Goal: Information Seeking & Learning: Learn about a topic

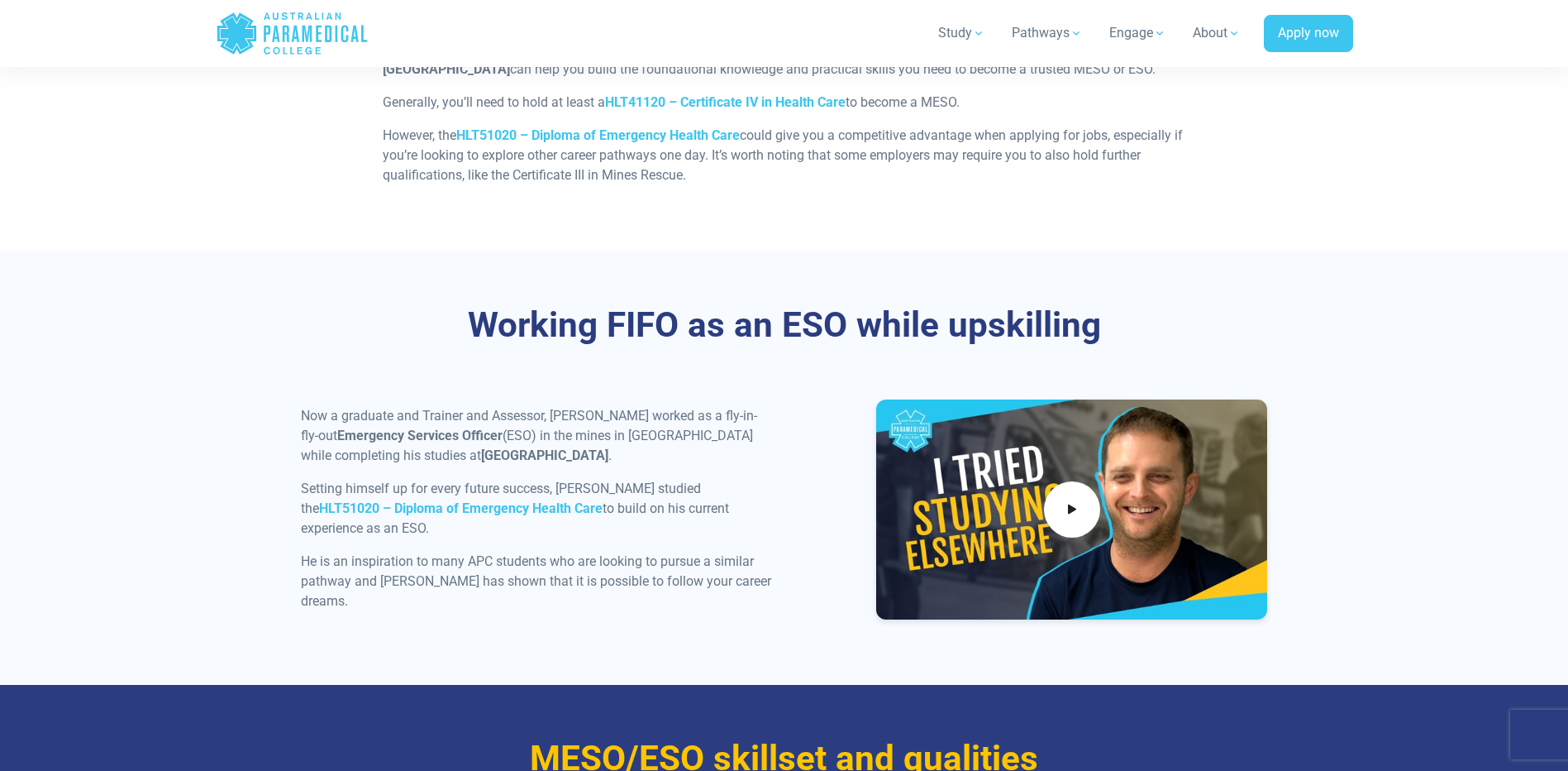
scroll to position [1737, 0]
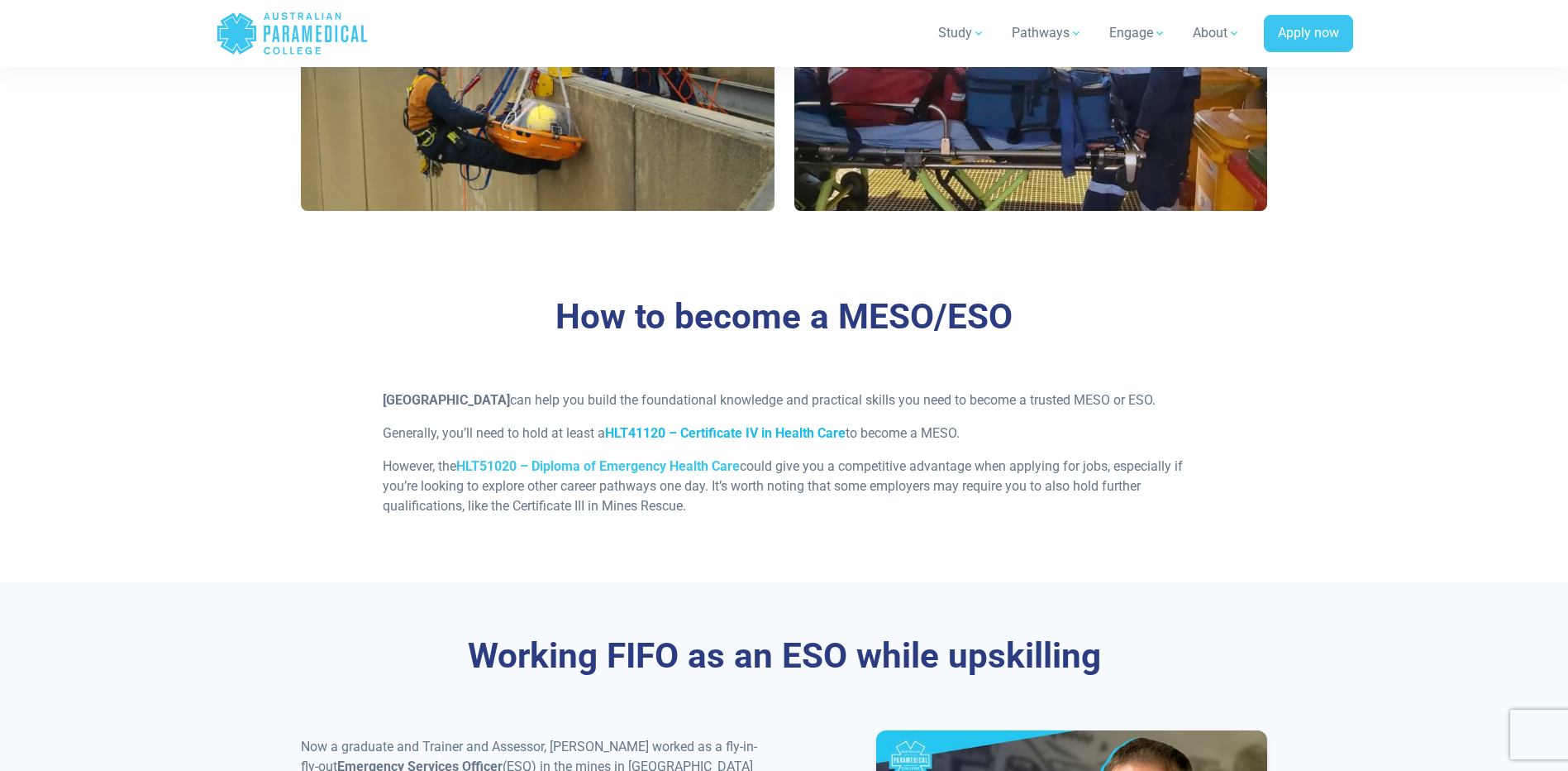
click at [710, 440] on strong "HLT41120 – Certificate IV in Health Care" at bounding box center [726, 433] width 240 height 16
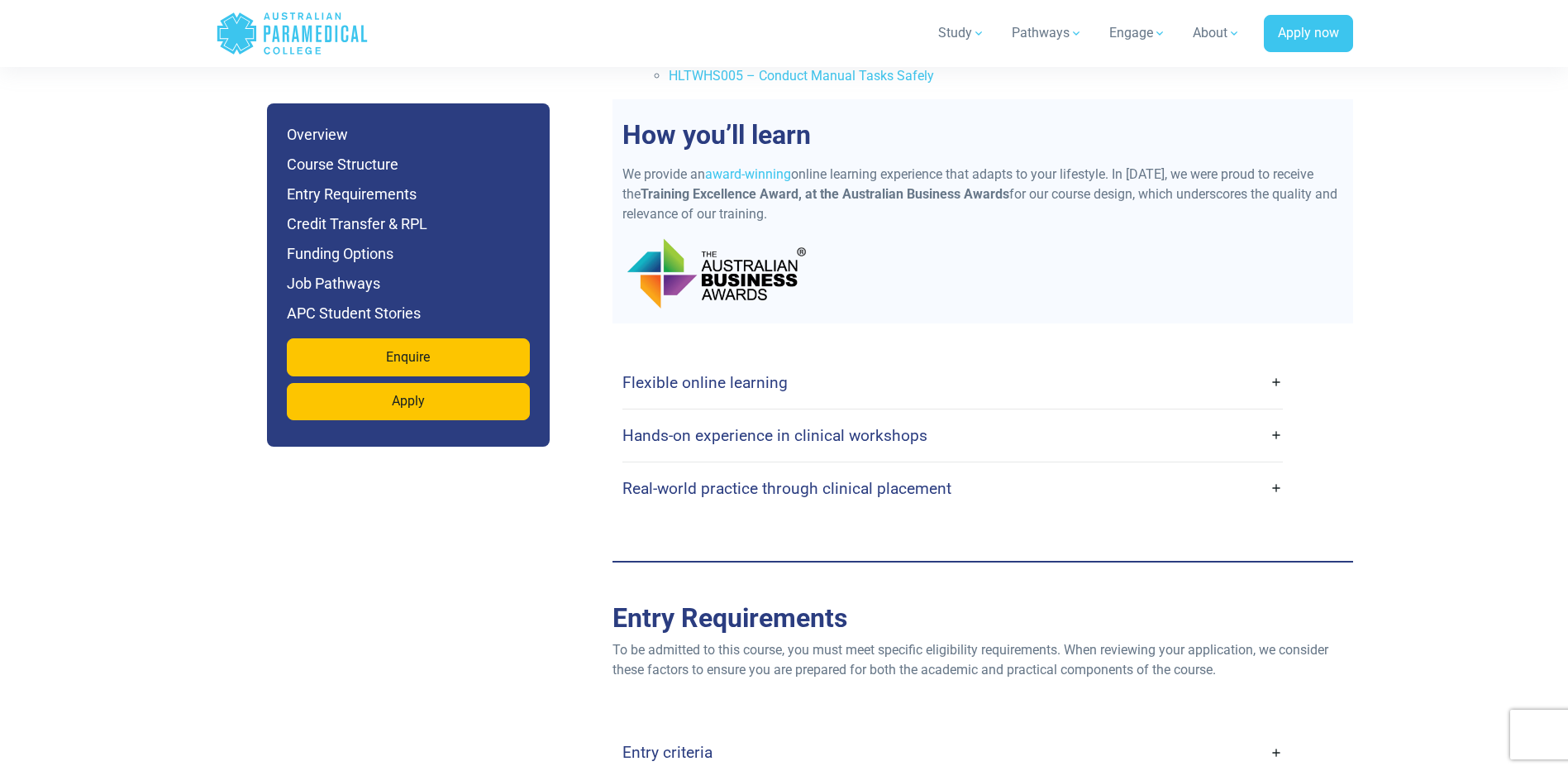
scroll to position [2977, 0]
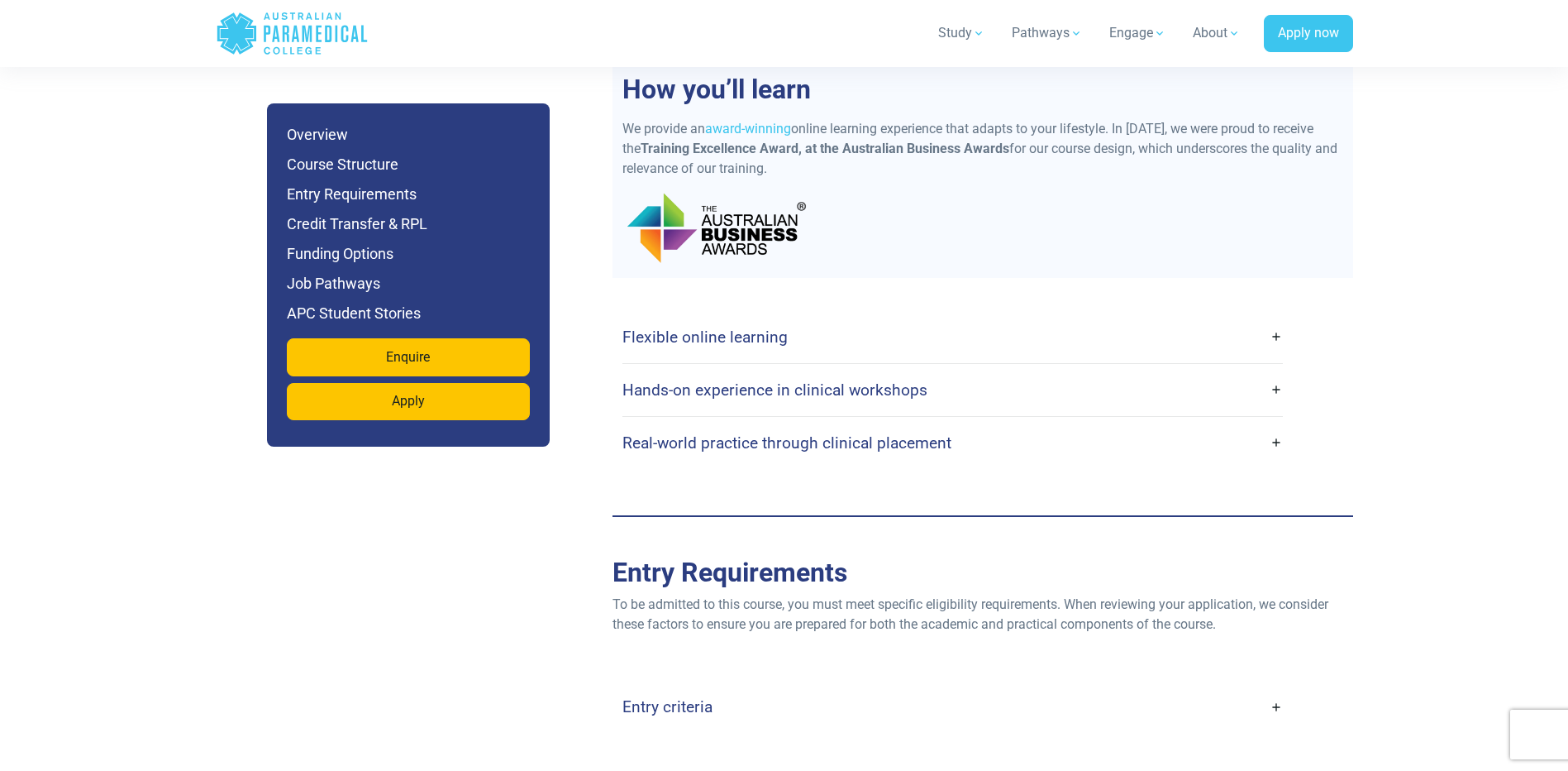
click at [658, 327] on h4 "Flexible online learning" at bounding box center [704, 337] width 165 height 19
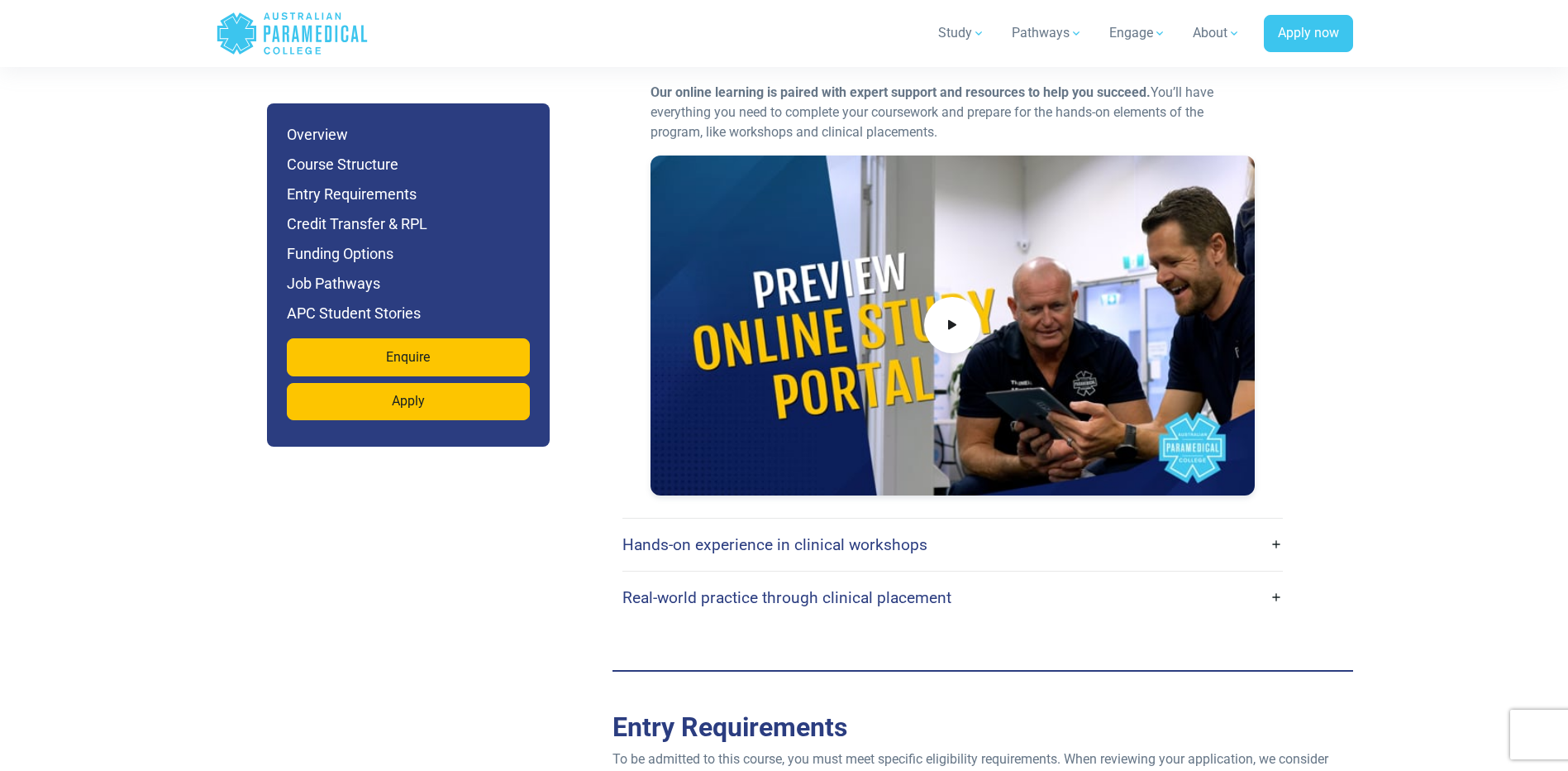
scroll to position [3473, 0]
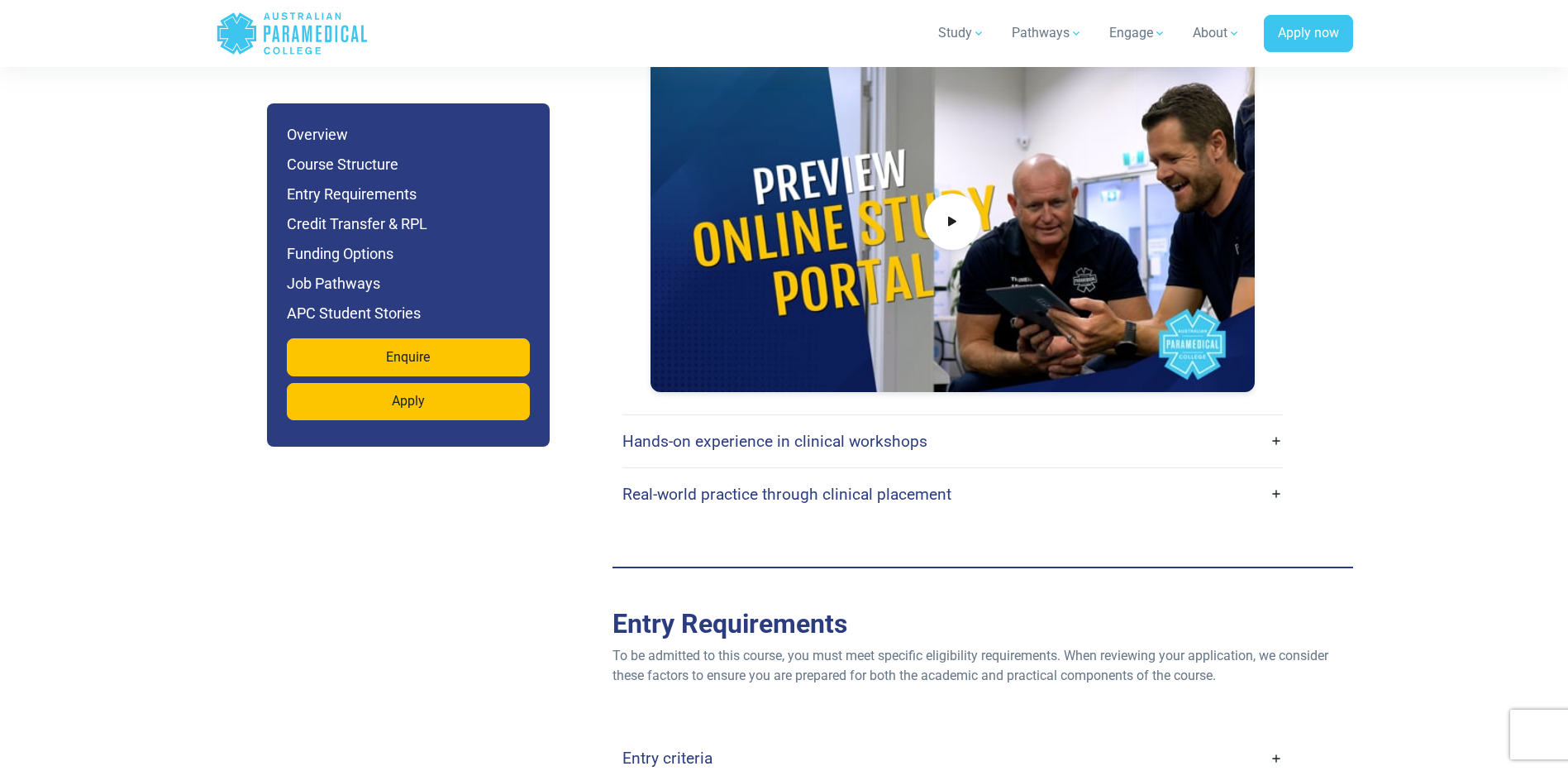
click at [742, 431] on h4 "Hands-on experience in clinical workshops" at bounding box center [774, 441] width 305 height 19
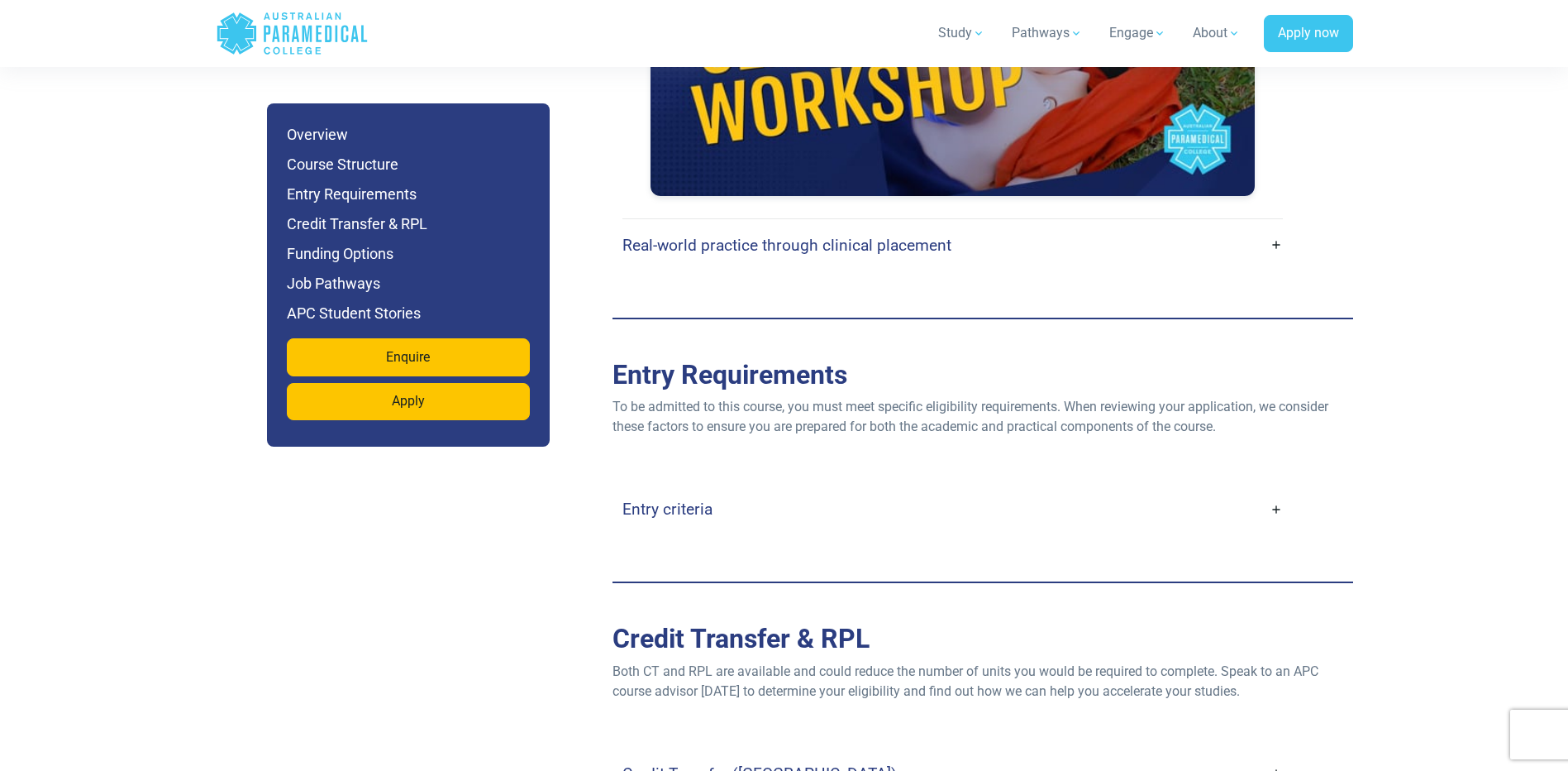
scroll to position [4217, 0]
click at [1277, 489] on link "Entry criteria" at bounding box center [952, 508] width 660 height 39
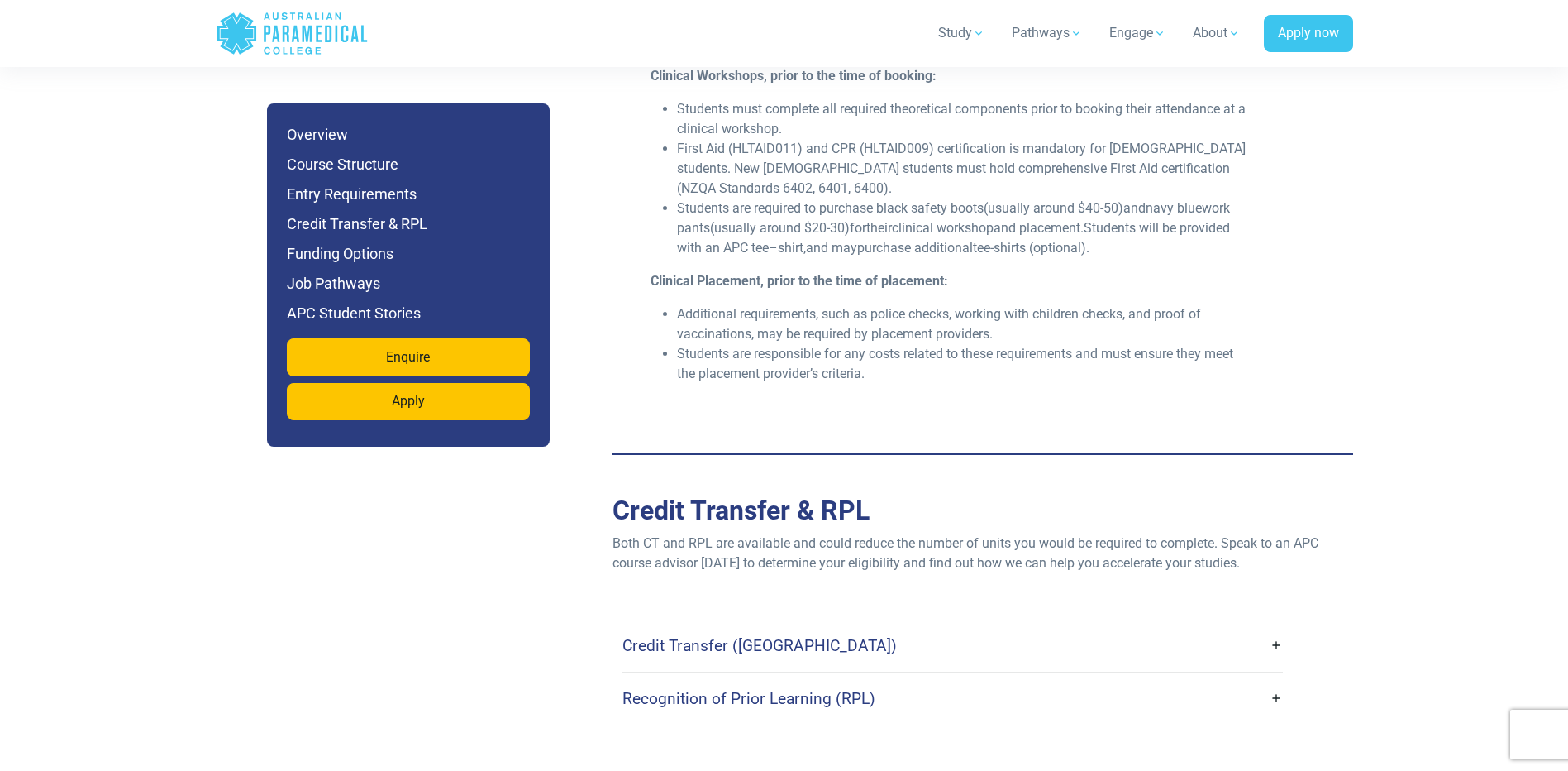
scroll to position [5126, 0]
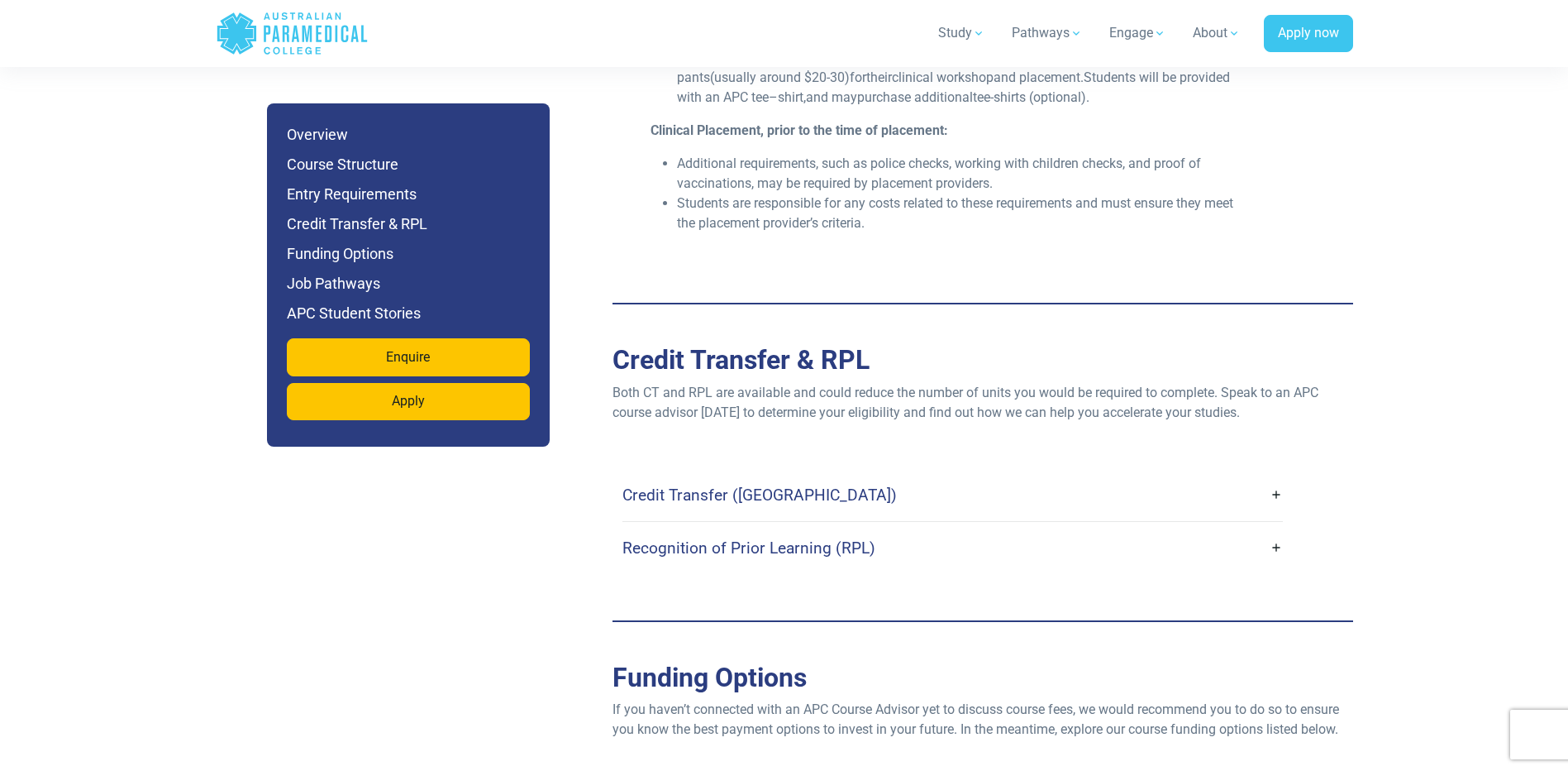
click at [1267, 476] on link "Credit Transfer ([GEOGRAPHIC_DATA])" at bounding box center [952, 495] width 660 height 39
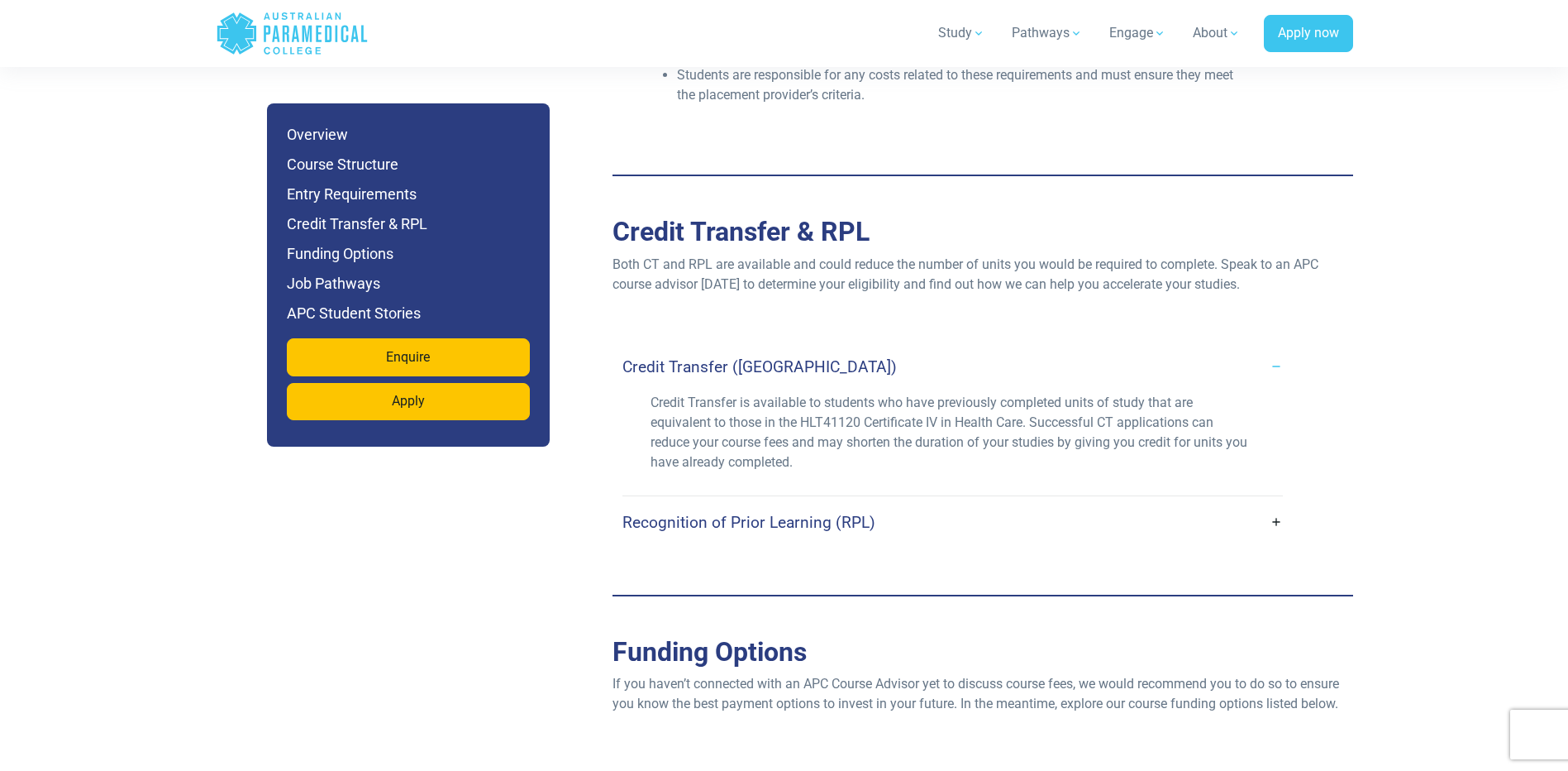
scroll to position [5292, 0]
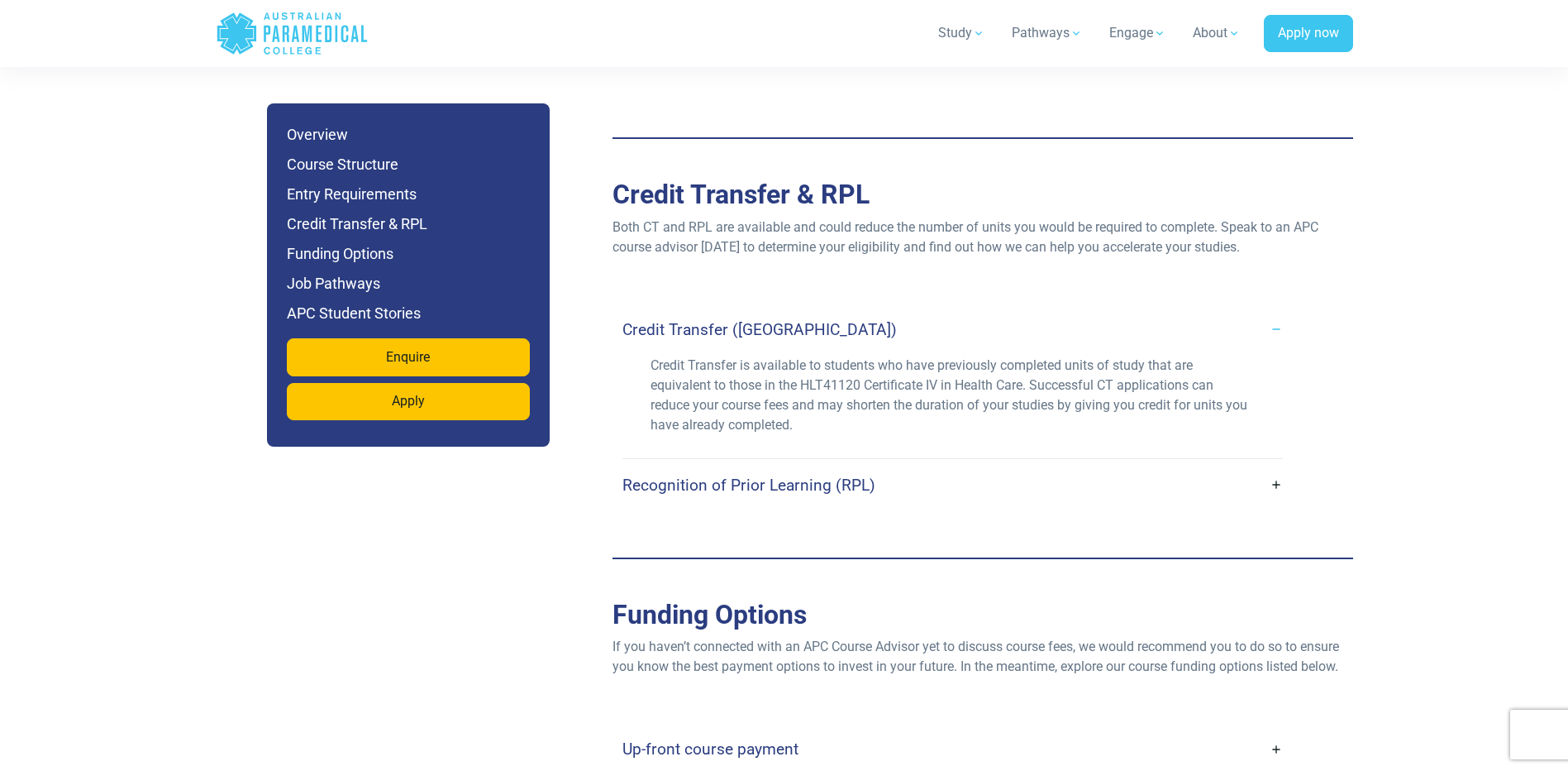
click at [1274, 466] on link "Recognition of Prior Learning (RPL)" at bounding box center [952, 485] width 660 height 39
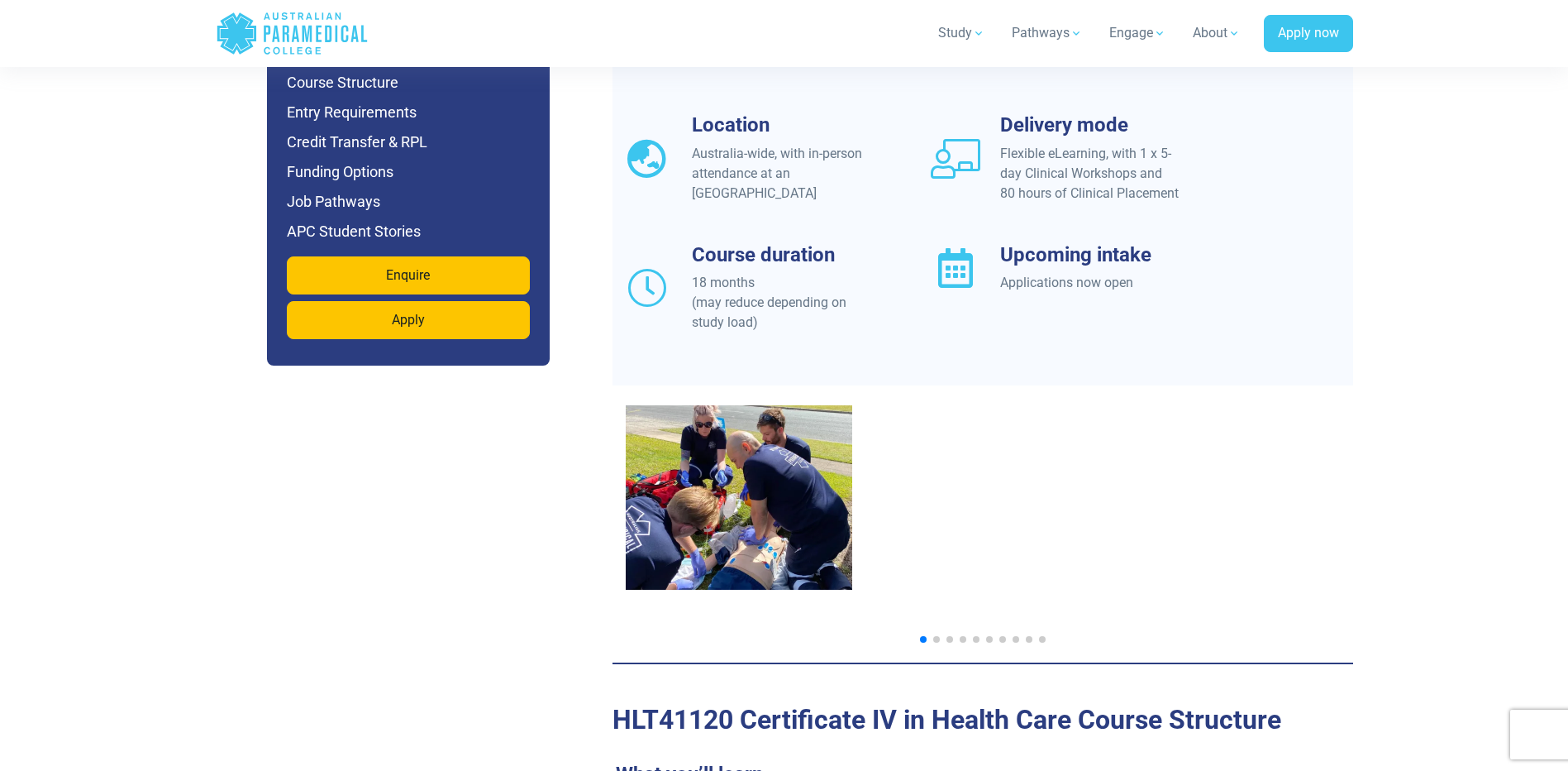
scroll to position [1571, 0]
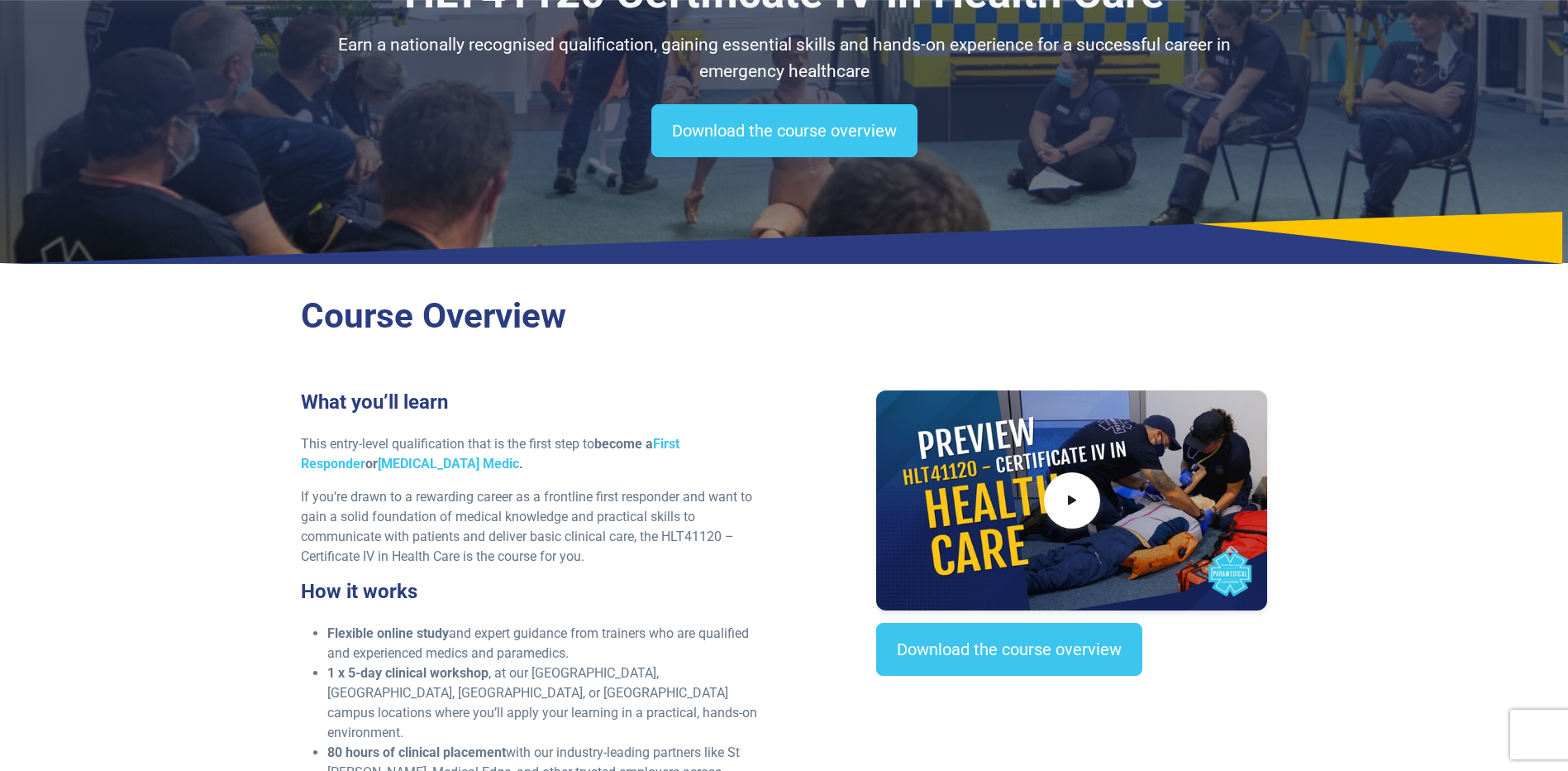
scroll to position [0, 0]
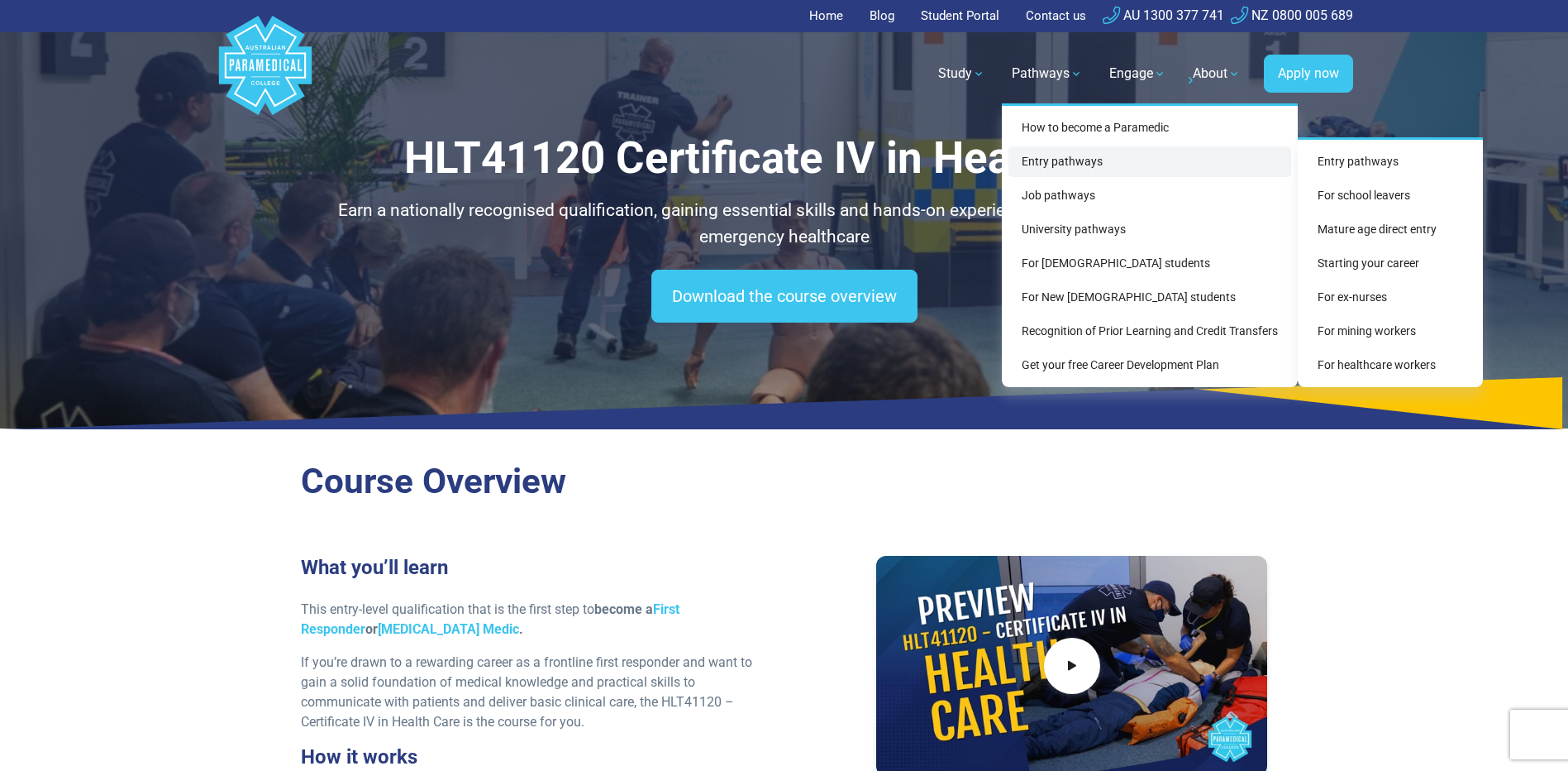
click at [1069, 159] on link "Entry pathways" at bounding box center [1150, 162] width 283 height 31
click at [1383, 226] on link "Mature age direct entry" at bounding box center [1390, 229] width 172 height 31
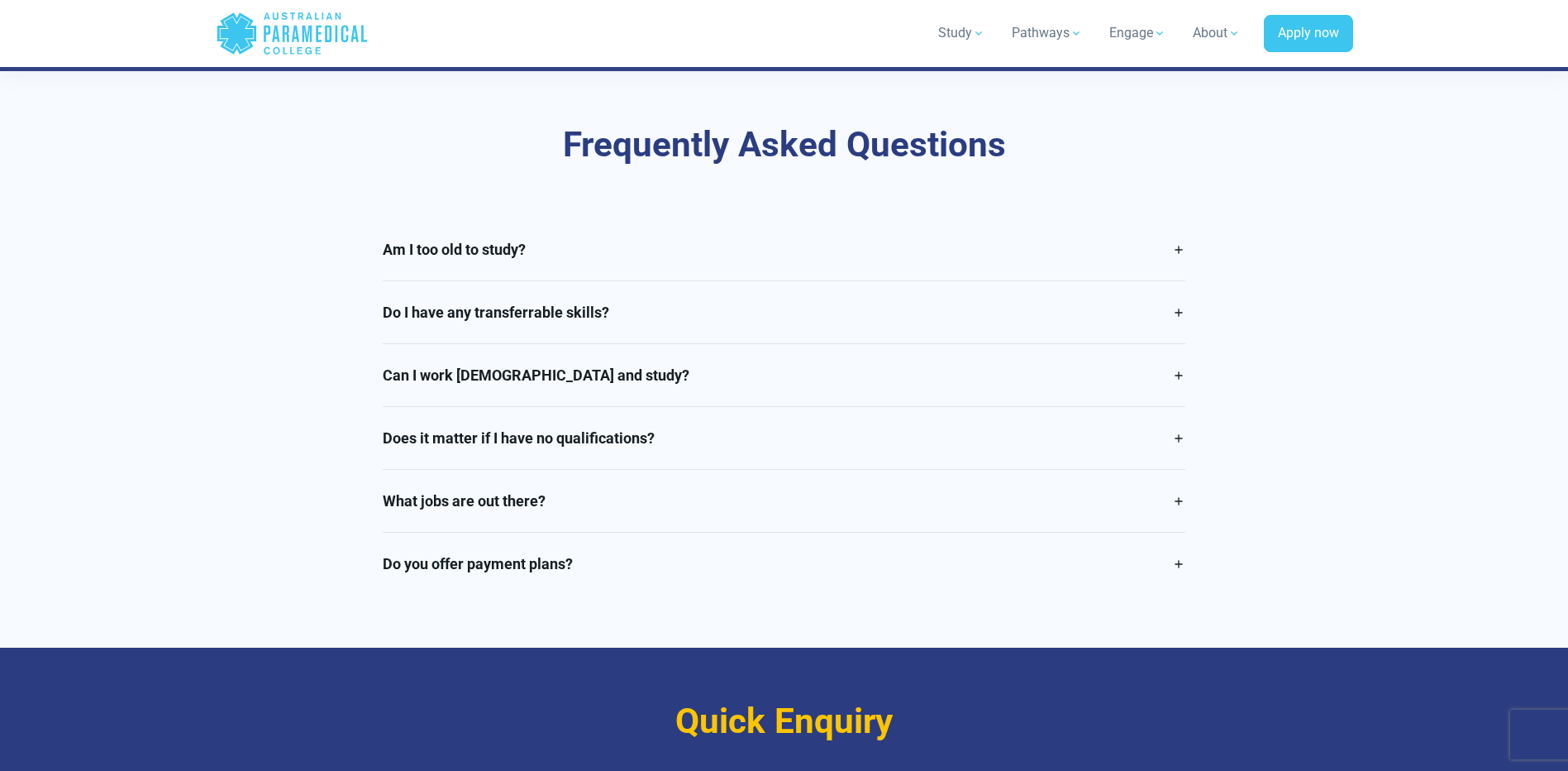
scroll to position [3969, 0]
click at [1168, 218] on link "Am I too old to study?" at bounding box center [784, 248] width 803 height 62
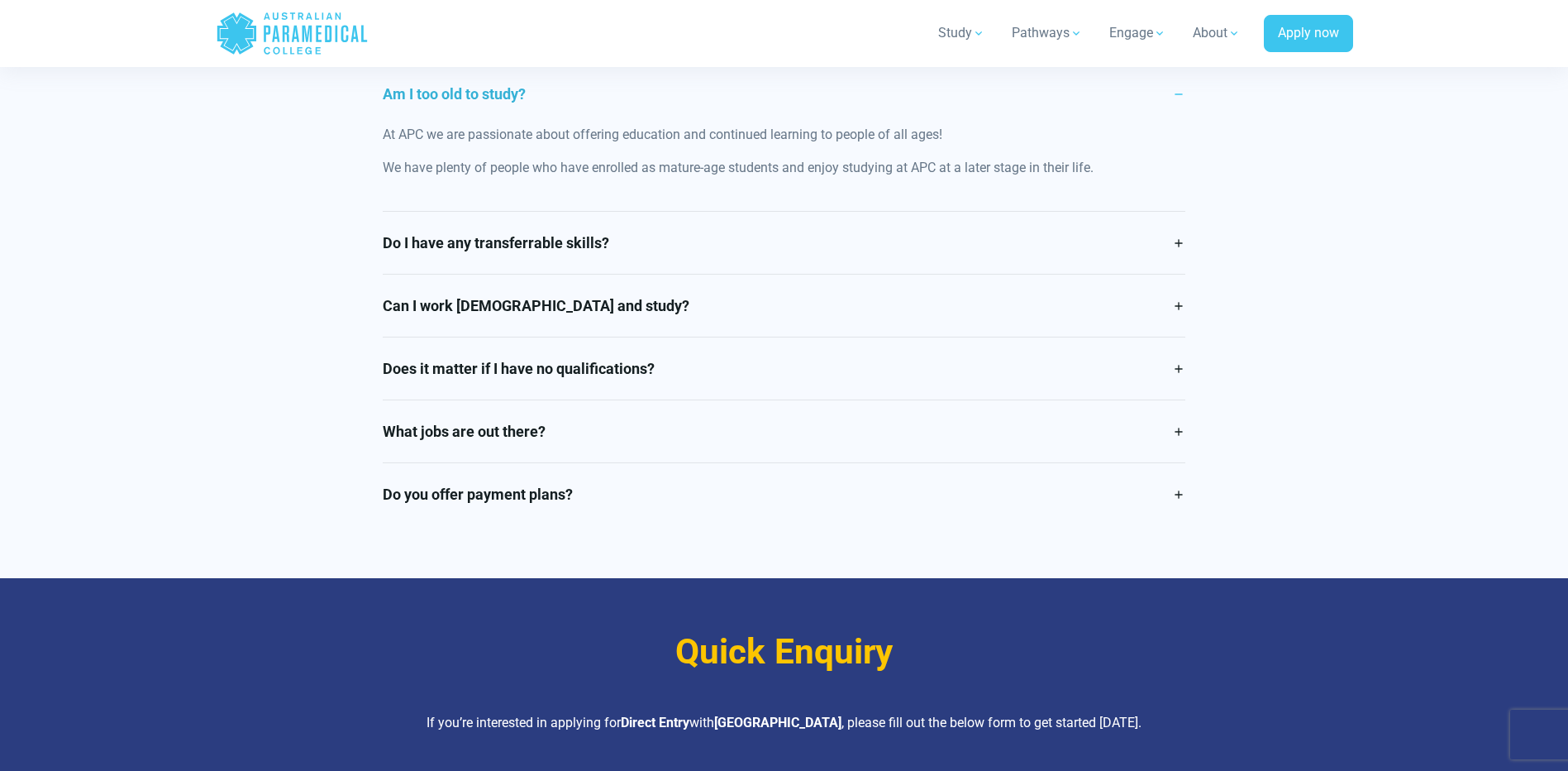
scroll to position [4134, 0]
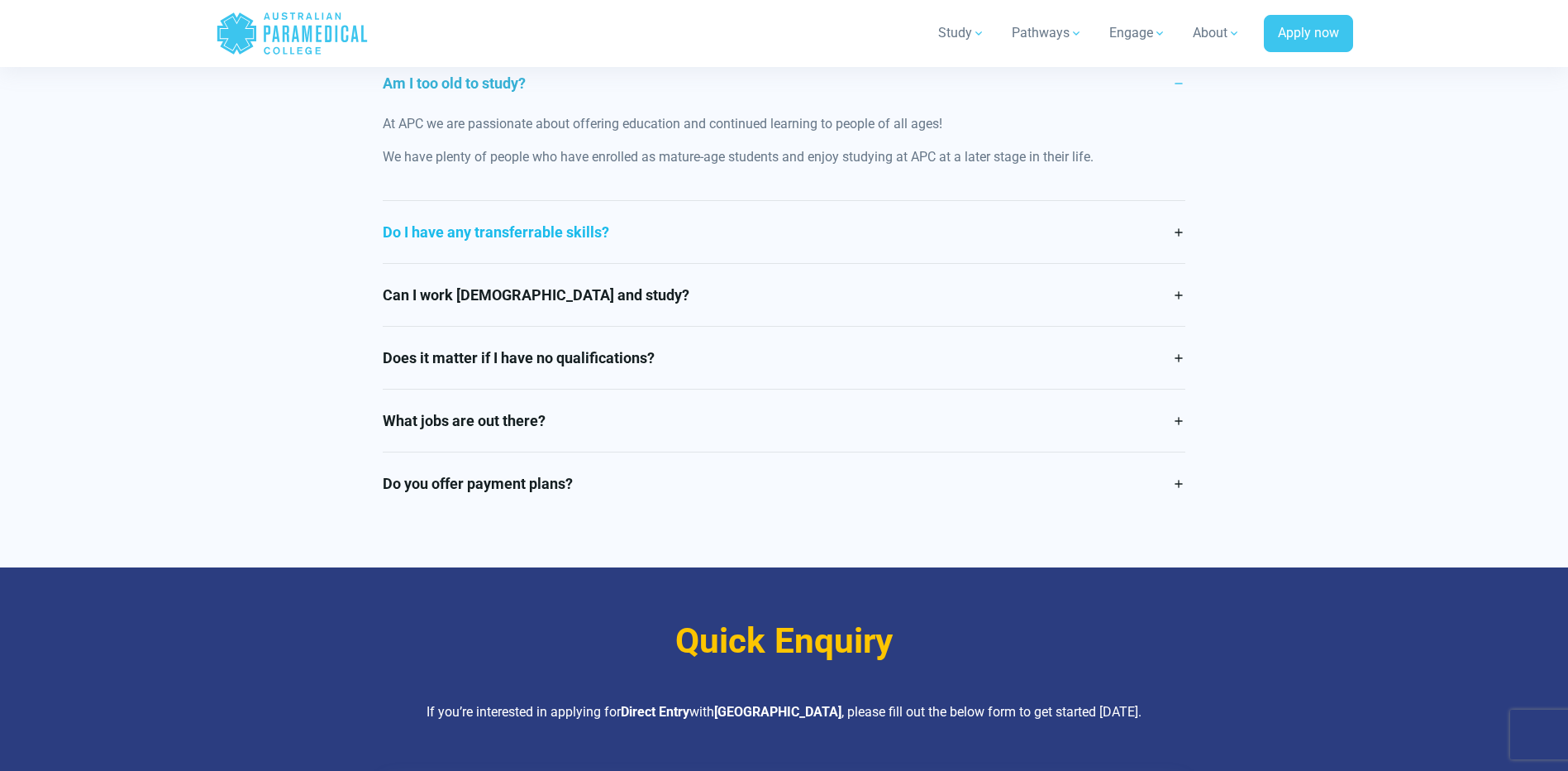
click at [1037, 201] on link "Do I have any transferrable skills?" at bounding box center [784, 232] width 803 height 62
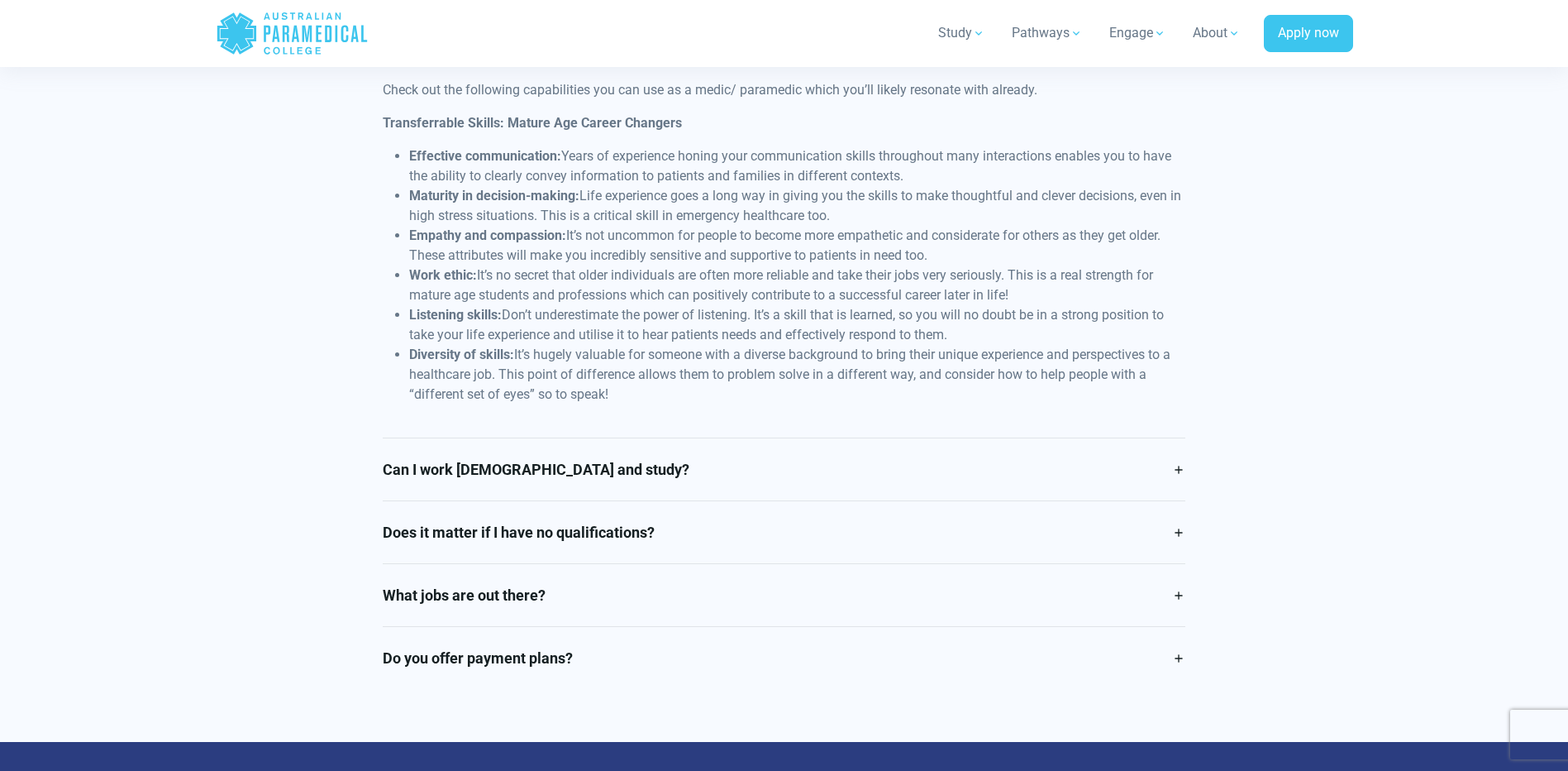
scroll to position [4300, 0]
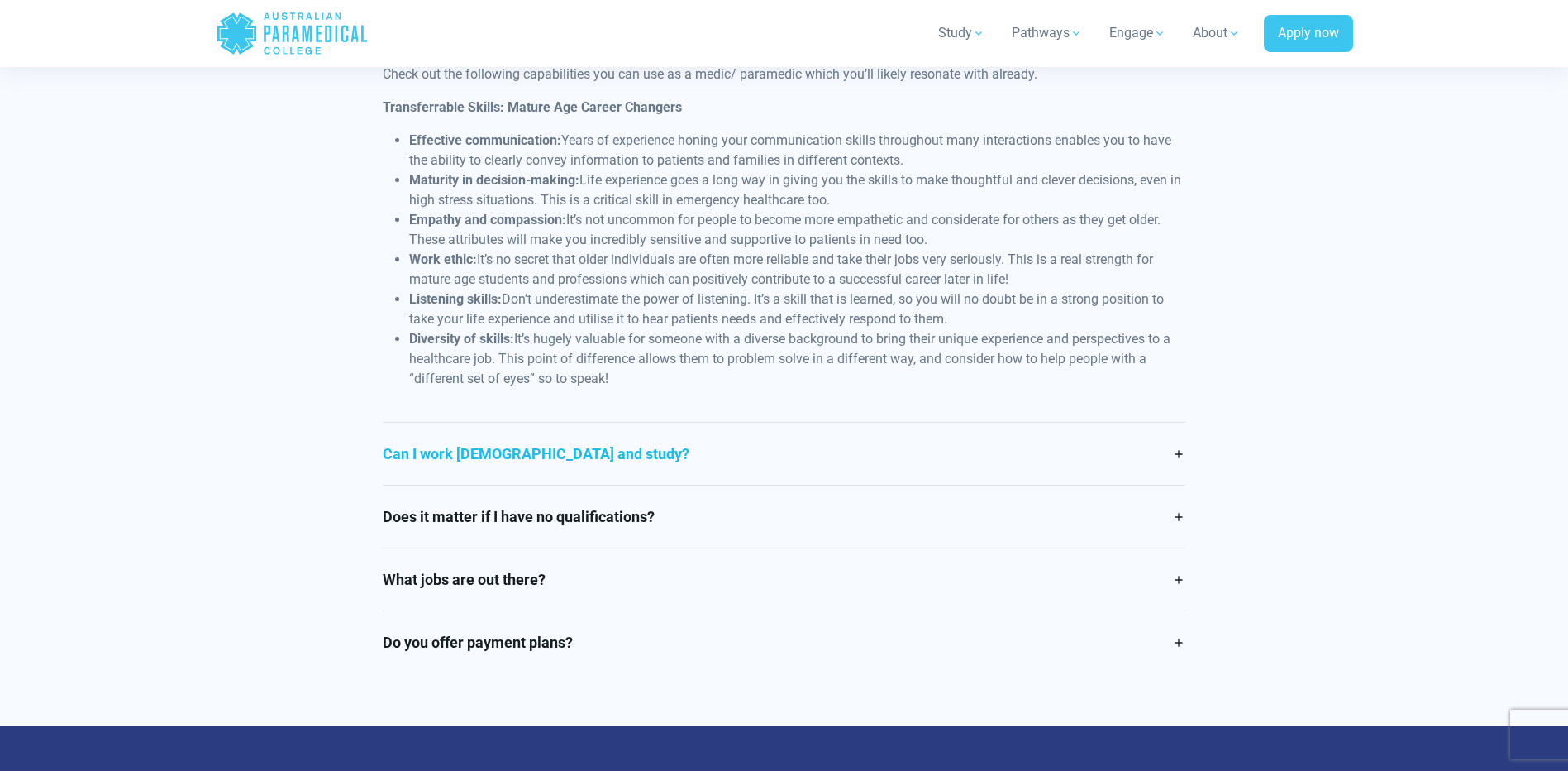
click at [676, 423] on link "Can I work full time and study?" at bounding box center [784, 454] width 803 height 62
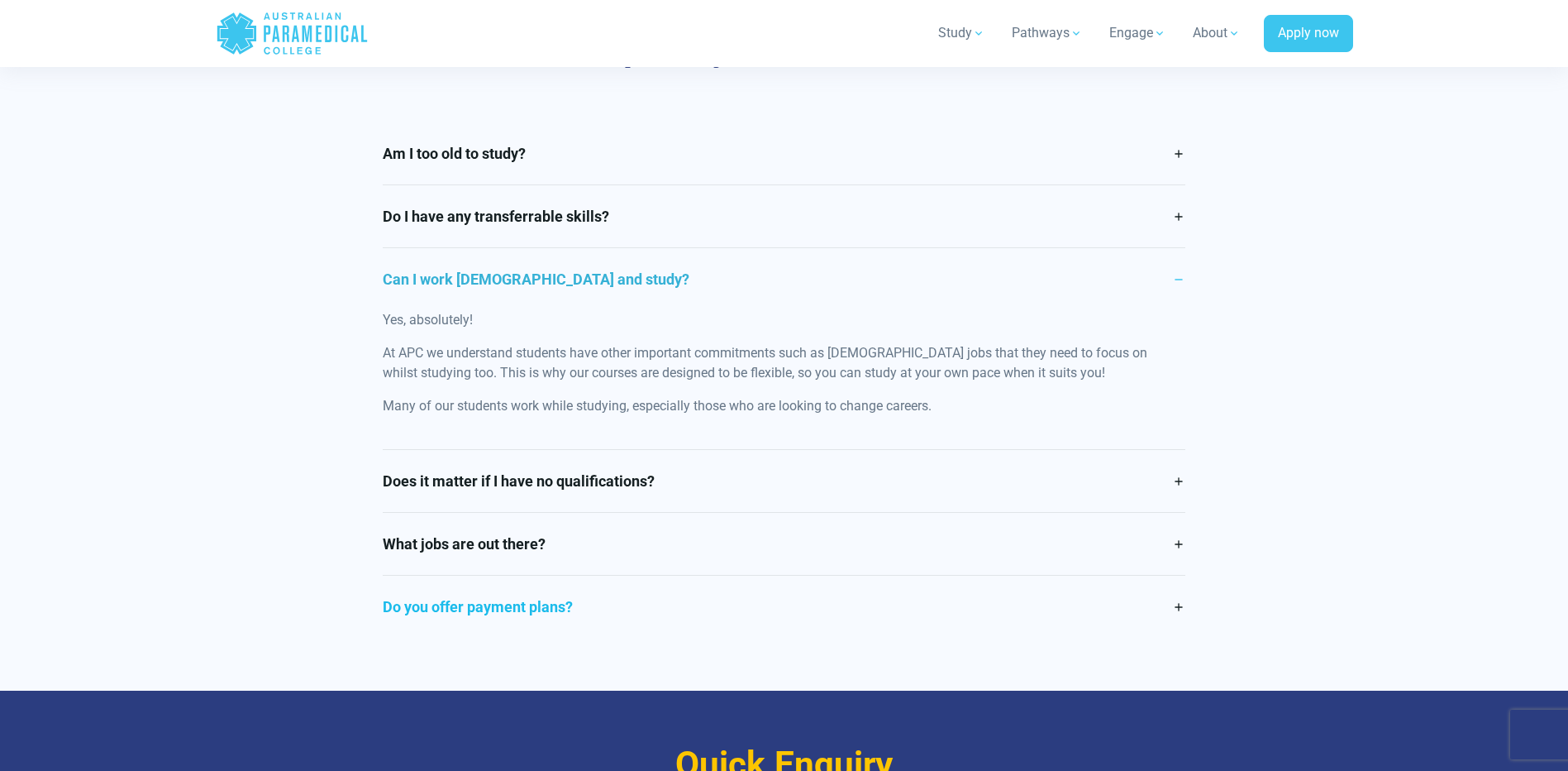
scroll to position [4050, 0]
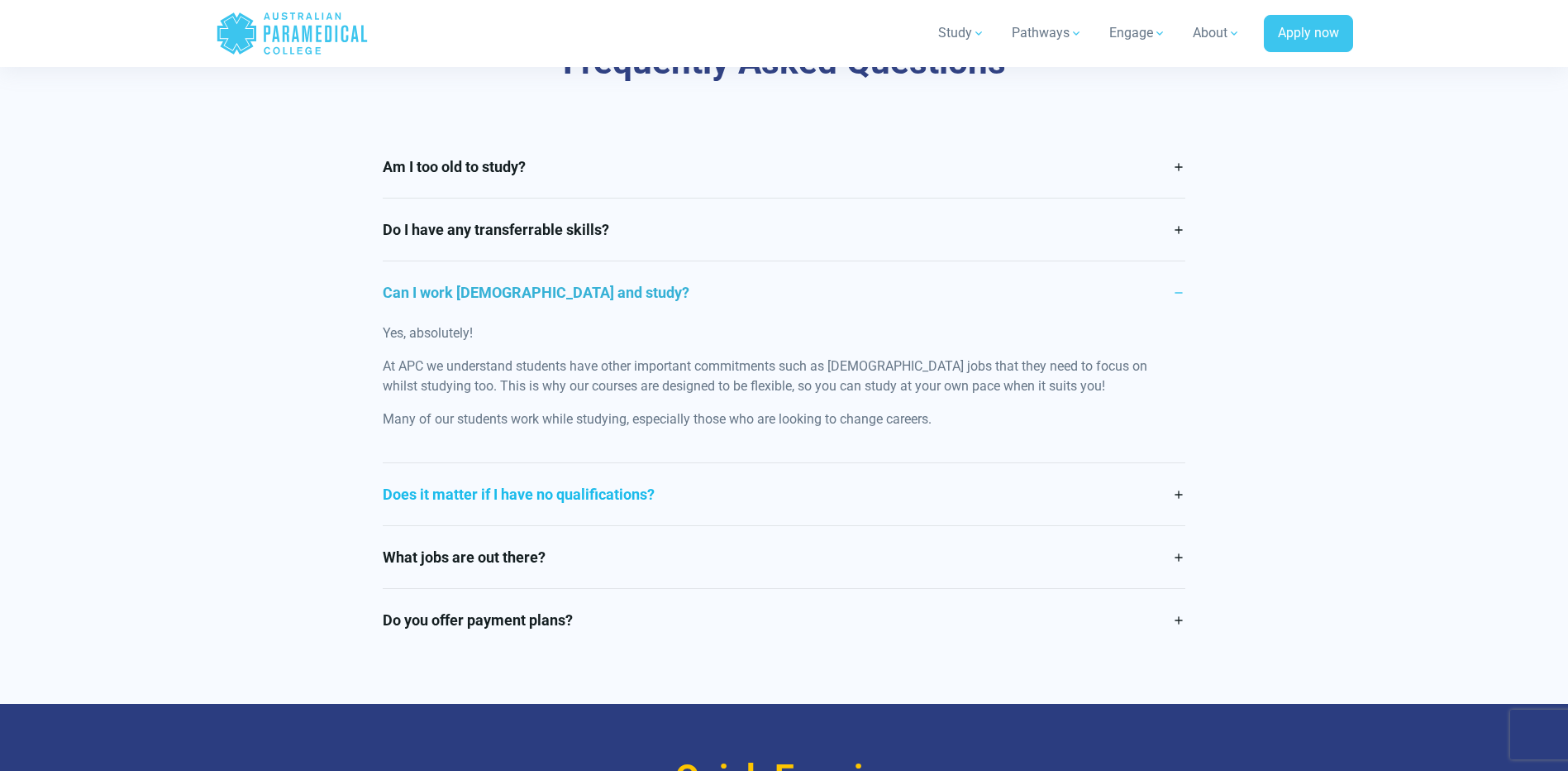
click at [913, 463] on link "Does it matter if I have no qualifications?" at bounding box center [784, 494] width 803 height 62
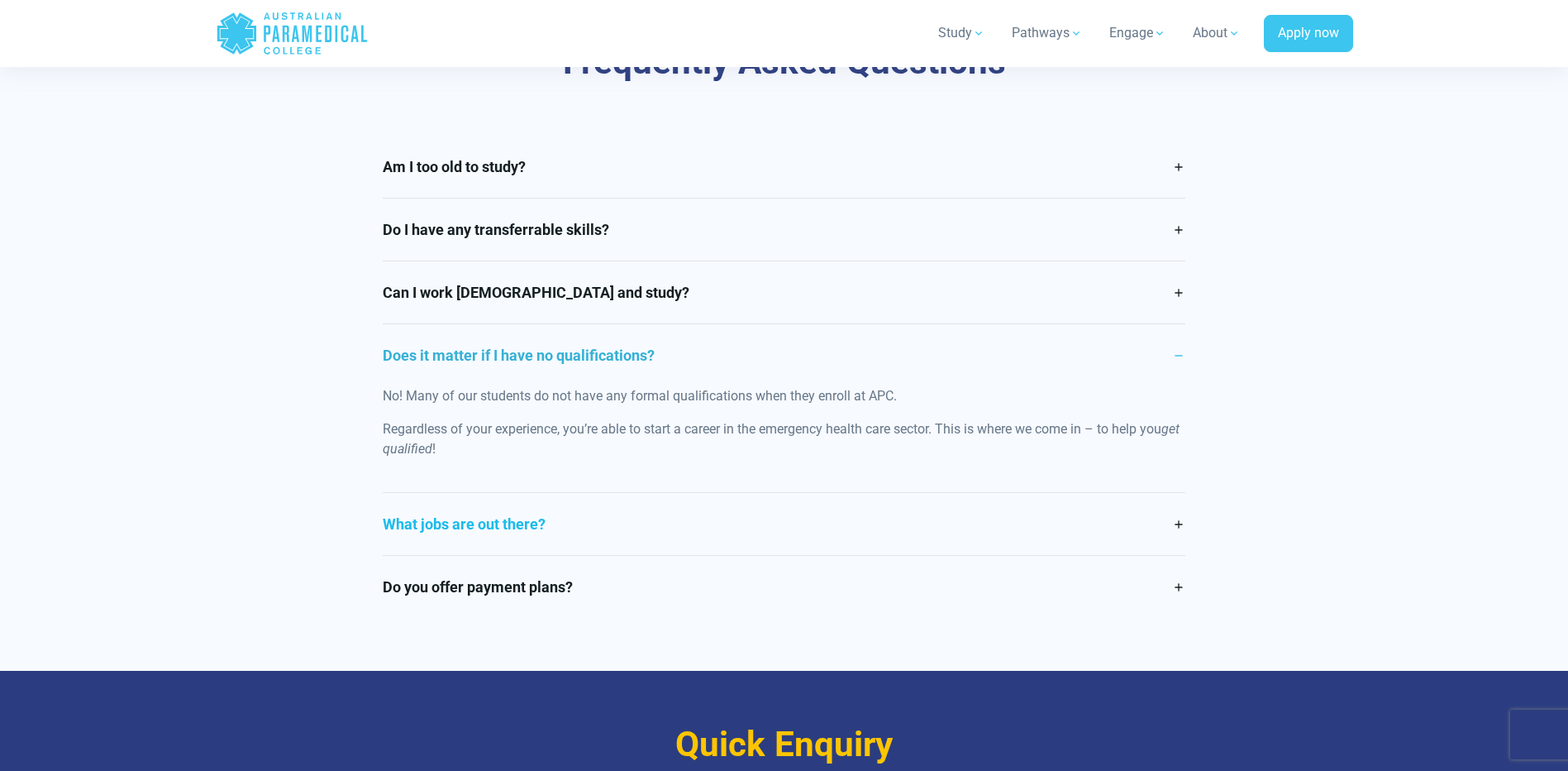
click at [673, 492] on link "What jobs are out there?" at bounding box center [784, 523] width 803 height 62
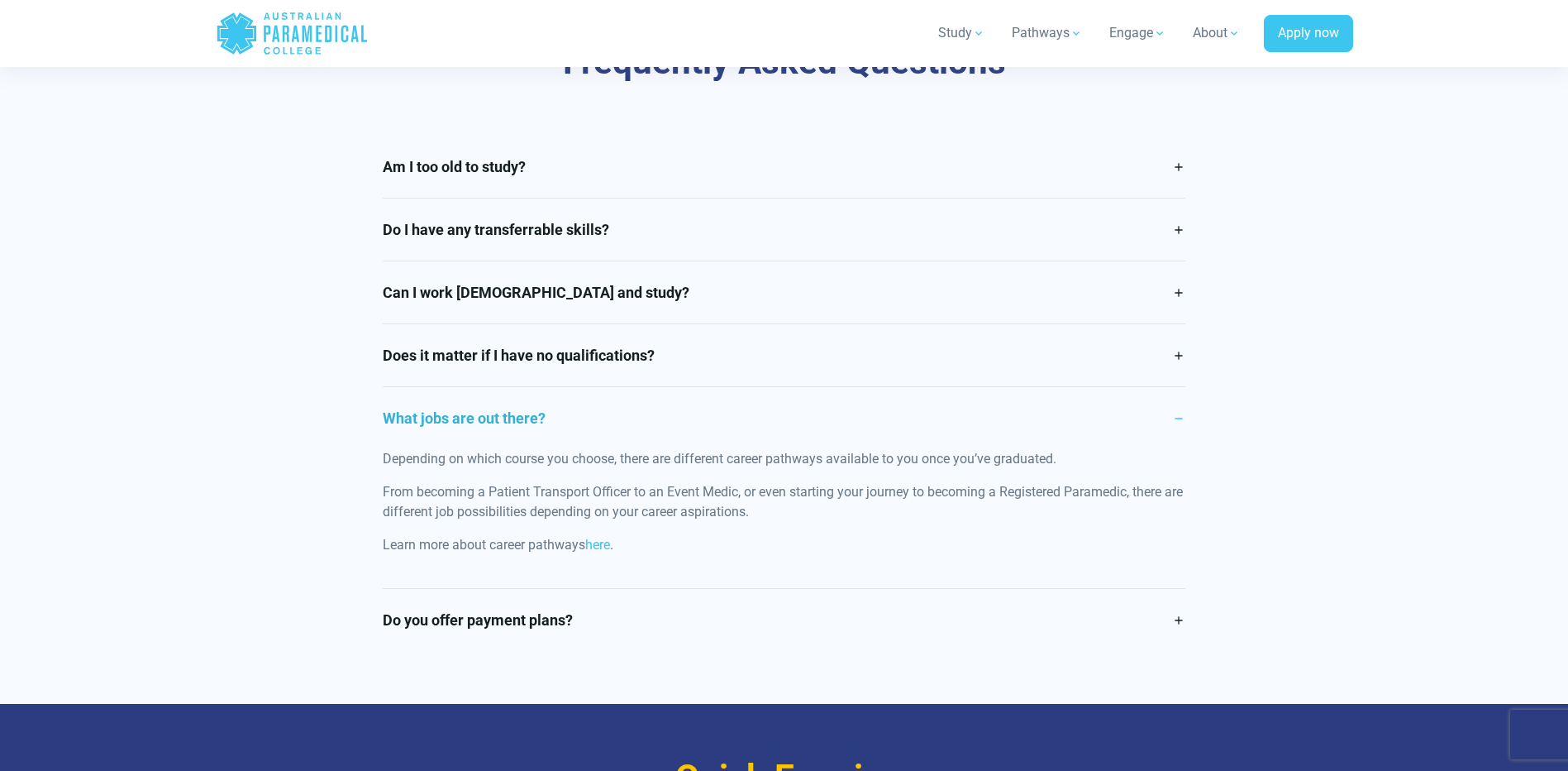
scroll to position [4134, 0]
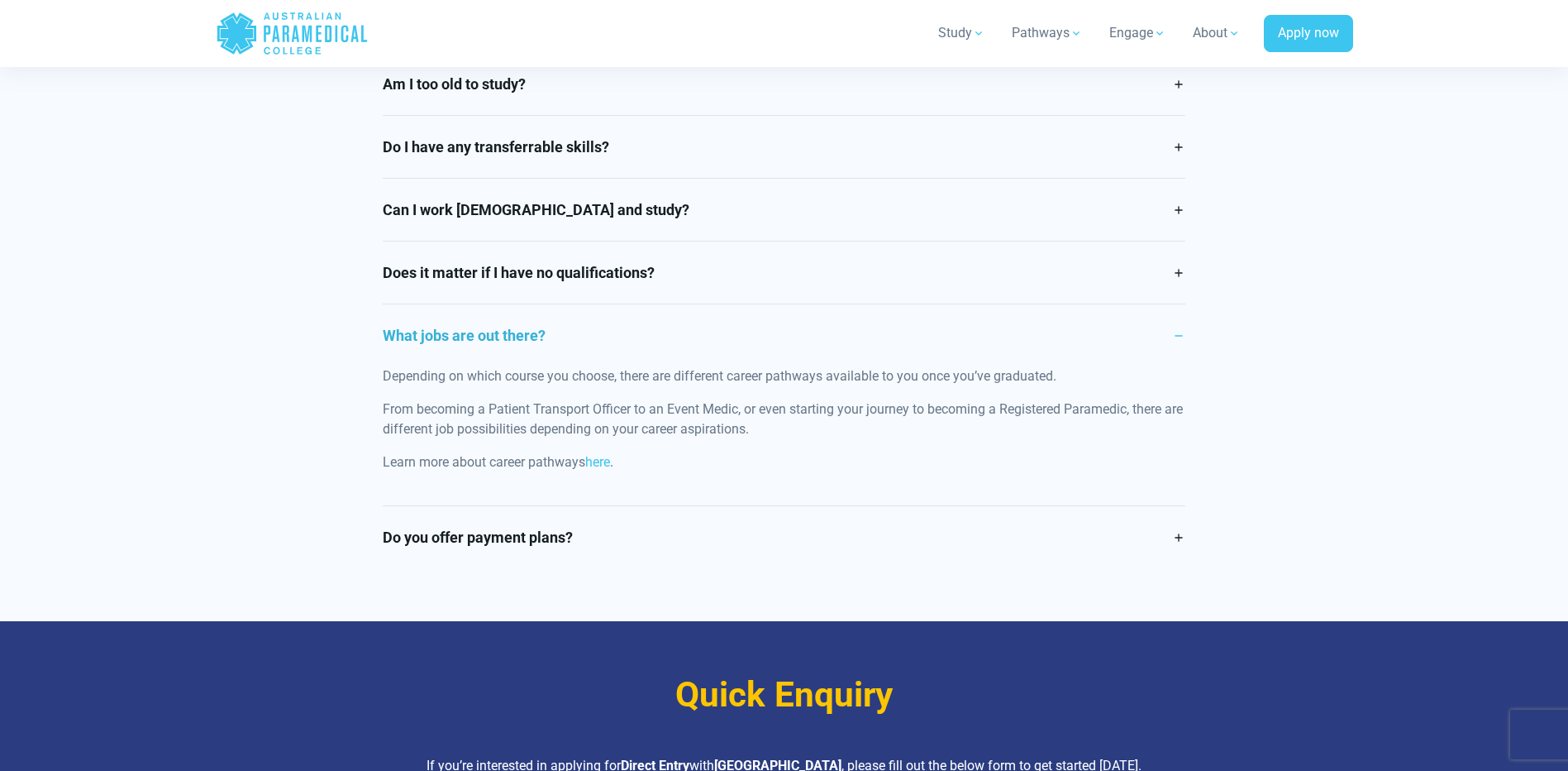
click at [673, 506] on link "Do you offer payment plans?" at bounding box center [784, 537] width 803 height 62
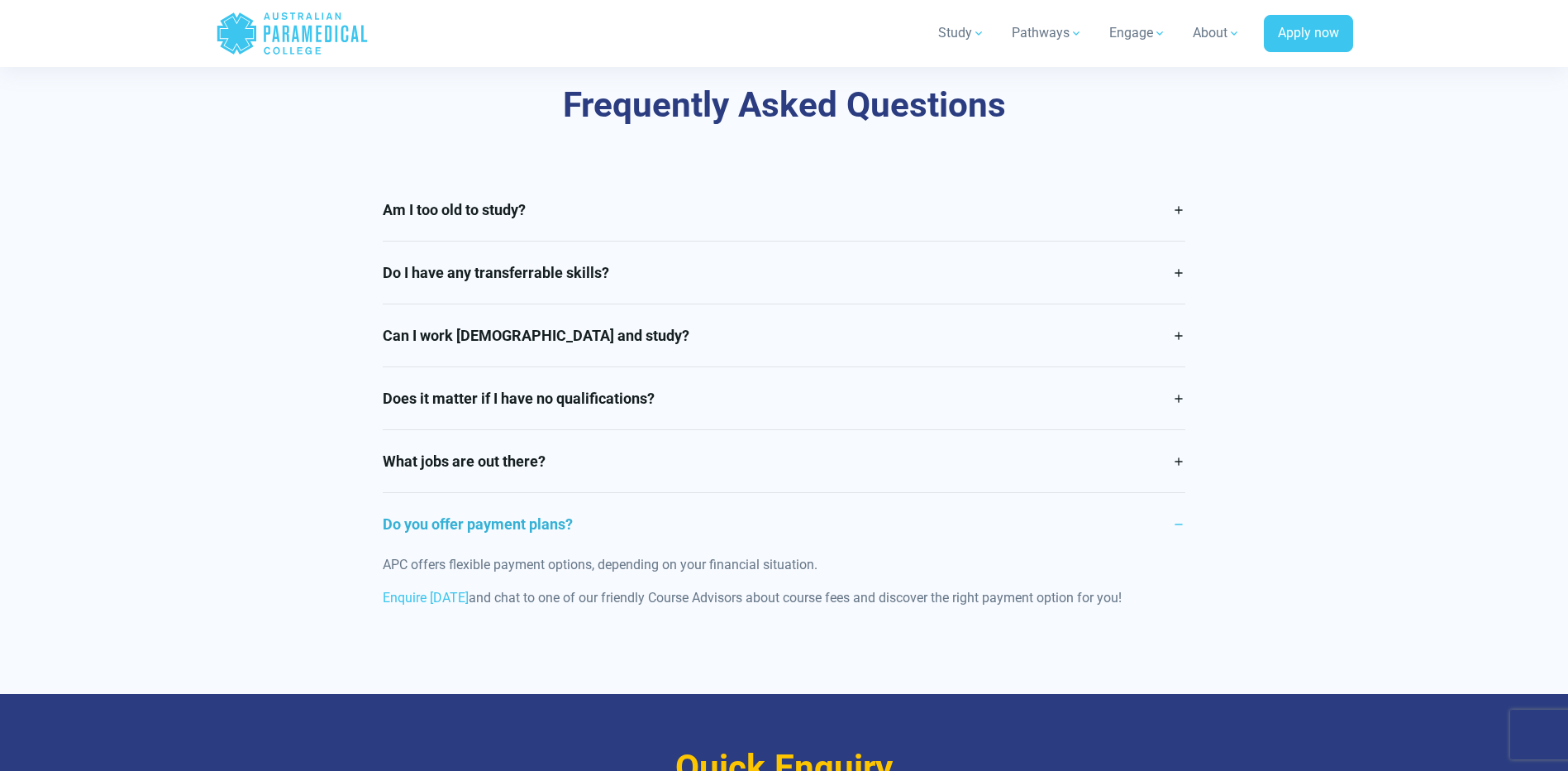
scroll to position [3968, 0]
